Goal: Navigation & Orientation: Understand site structure

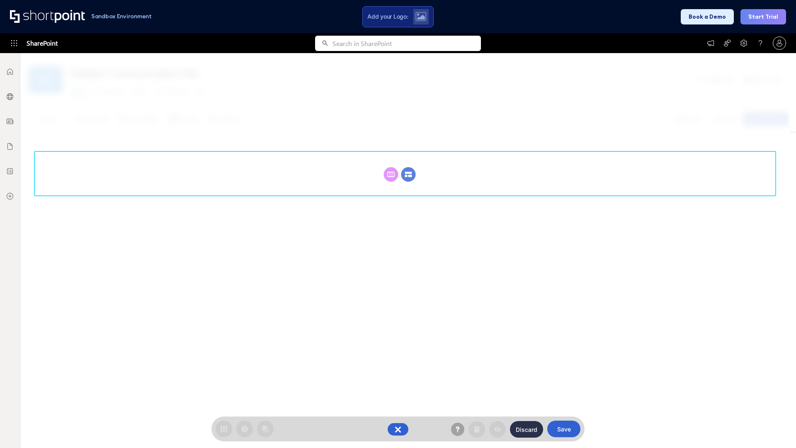
click at [409, 167] on circle at bounding box center [409, 174] width 15 height 15
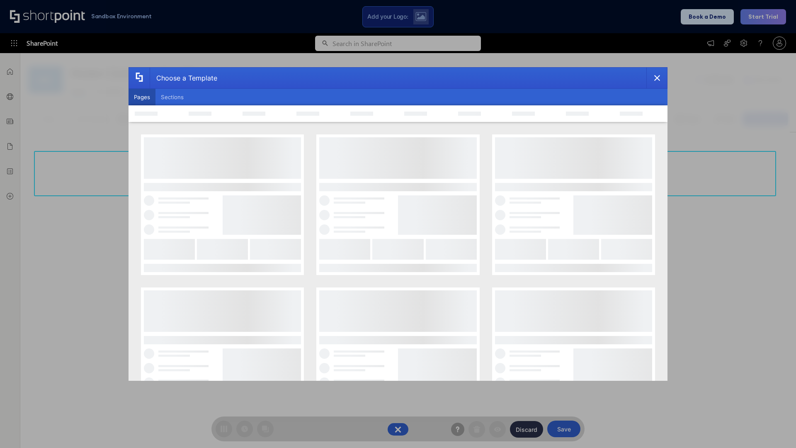
scroll to position [114, 0]
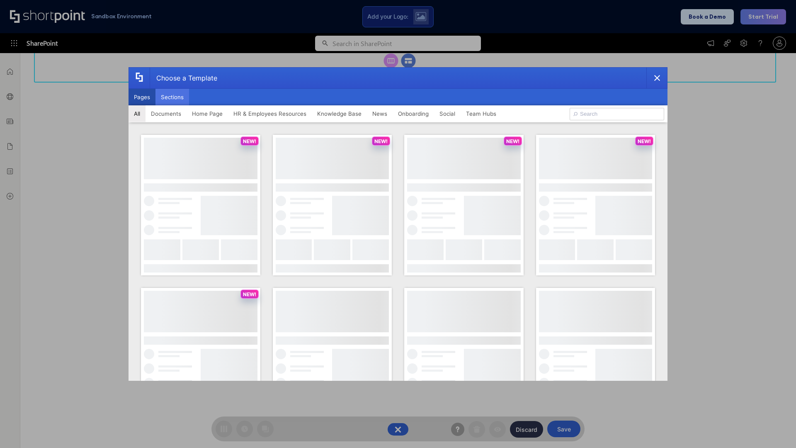
click at [172, 97] on button "Sections" at bounding box center [173, 97] width 34 height 17
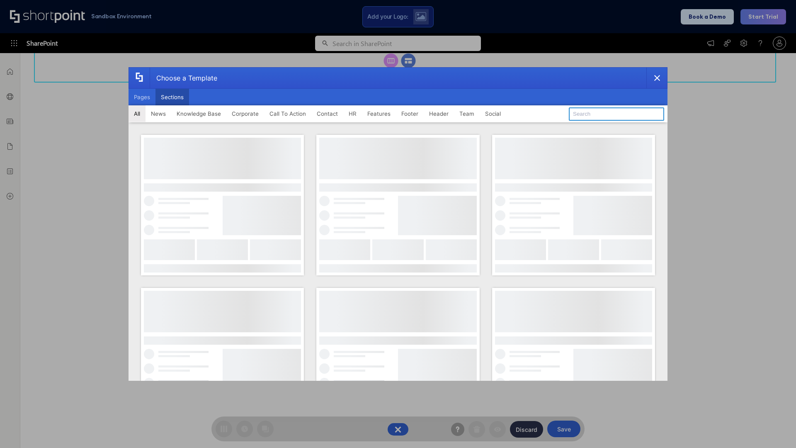
type input "Footer 4"
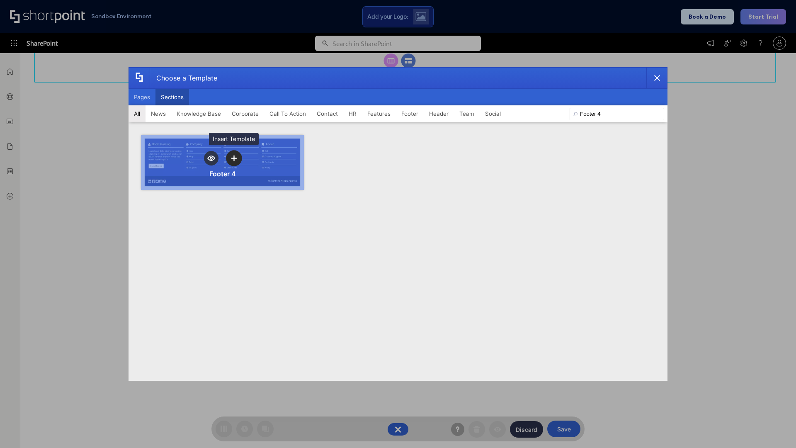
click at [234, 158] on icon "template selector" at bounding box center [234, 158] width 6 height 6
